Goal: Information Seeking & Learning: Learn about a topic

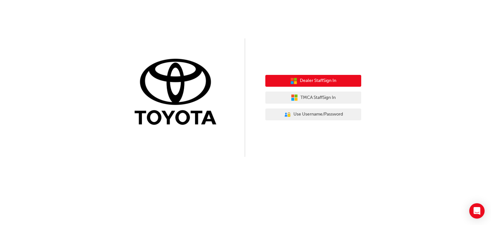
click at [309, 78] on span "Dealer Staff Sign In" at bounding box center [318, 80] width 36 height 7
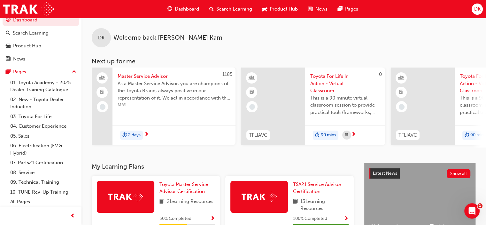
click at [154, 76] on span "Master Service Advisor" at bounding box center [174, 76] width 113 height 7
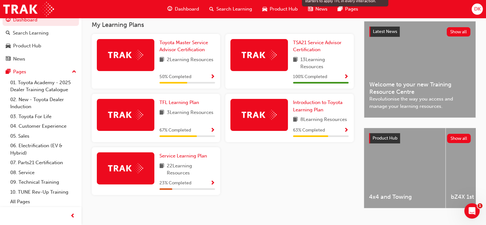
scroll to position [157, 0]
